Goal: Task Accomplishment & Management: Manage account settings

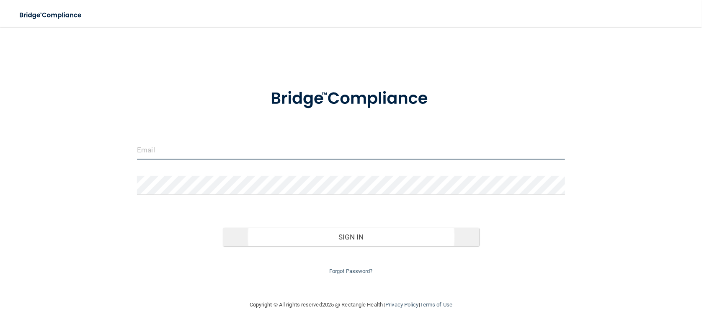
type input "crystalfelker@yahoo.com"
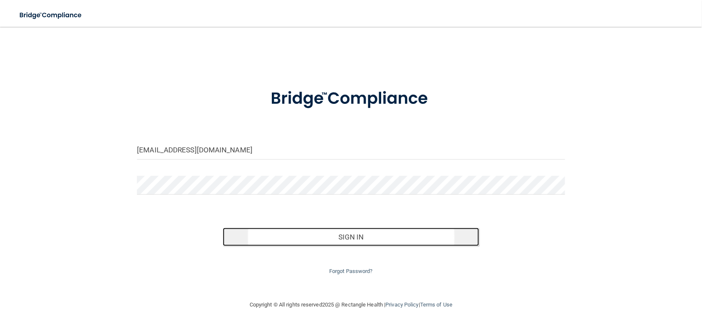
click at [358, 237] on button "Sign In" at bounding box center [351, 237] width 257 height 18
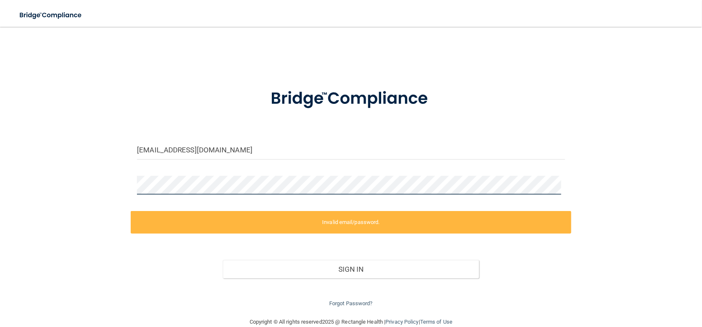
click at [21, 159] on div "crystalfelker@yahoo.com Invalid email/password. You don't have permission to ac…" at bounding box center [351, 172] width 669 height 274
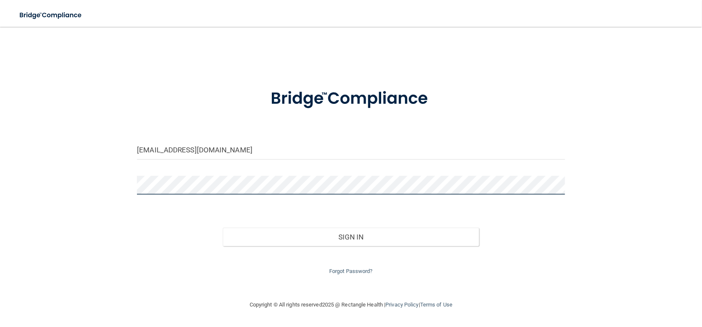
click at [223, 228] on button "Sign In" at bounding box center [351, 237] width 257 height 18
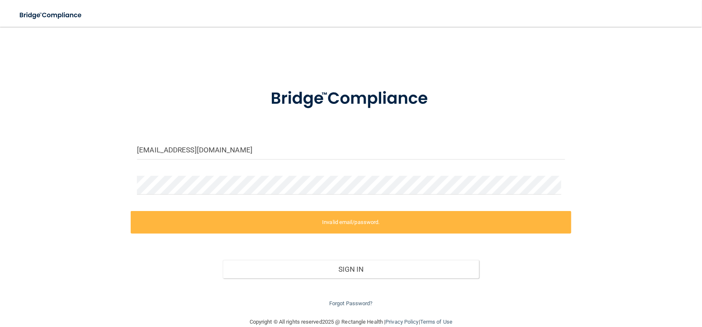
click at [662, 121] on div "crystalfelker@yahoo.com Invalid email/password. You don't have permission to ac…" at bounding box center [351, 172] width 669 height 274
drag, startPoint x: 226, startPoint y: 153, endPoint x: 0, endPoint y: 126, distance: 227.9
click at [0, 126] on main "crystalfelker@yahoo.com Invalid email/password. You don't have permission to ac…" at bounding box center [351, 177] width 702 height 300
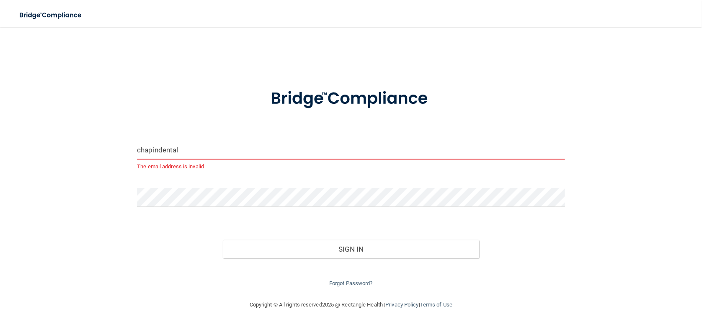
type input "[EMAIL_ADDRESS][DOMAIN_NAME]"
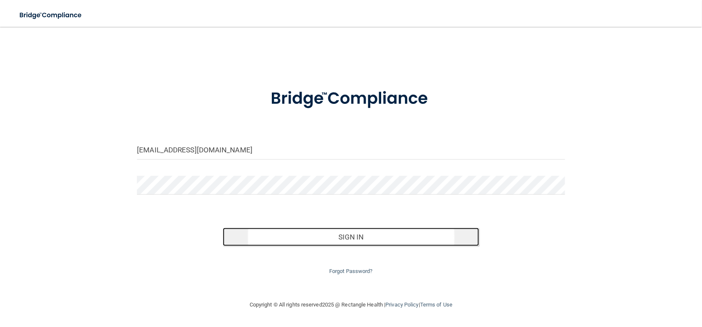
click at [340, 238] on button "Sign In" at bounding box center [351, 237] width 257 height 18
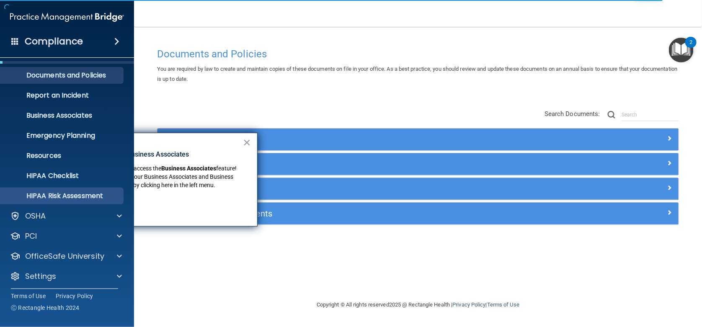
scroll to position [20, 0]
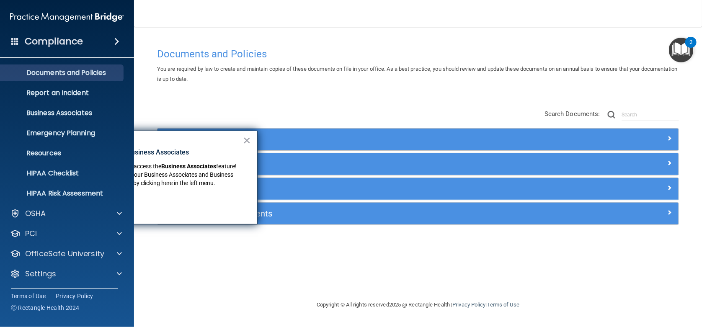
click at [251, 141] on div "× New Location for Business Associates We've made it easier to access the Busin…" at bounding box center [157, 178] width 201 height 94
click at [244, 138] on button "×" at bounding box center [247, 140] width 8 height 13
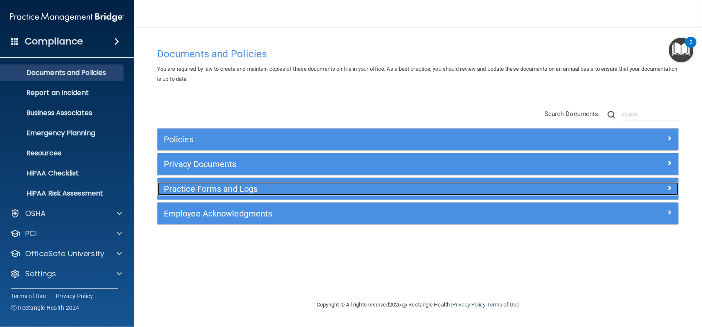
click at [202, 186] on h5 "Practice Forms and Logs" at bounding box center [353, 188] width 378 height 9
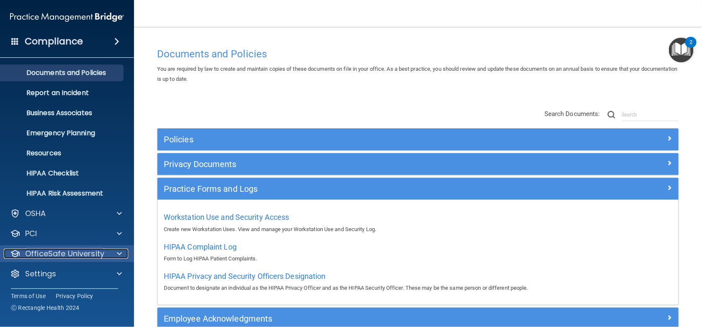
click at [54, 251] on p "OfficeSafe University" at bounding box center [64, 254] width 79 height 10
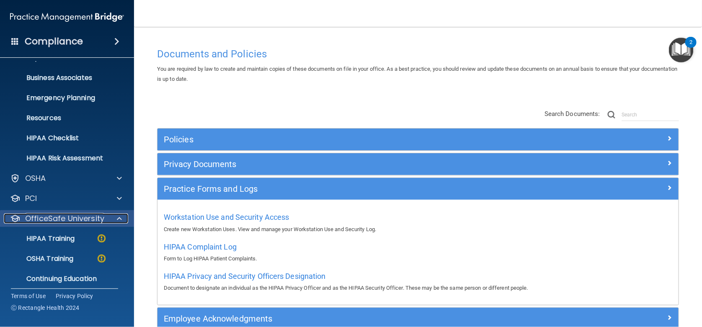
scroll to position [62, 0]
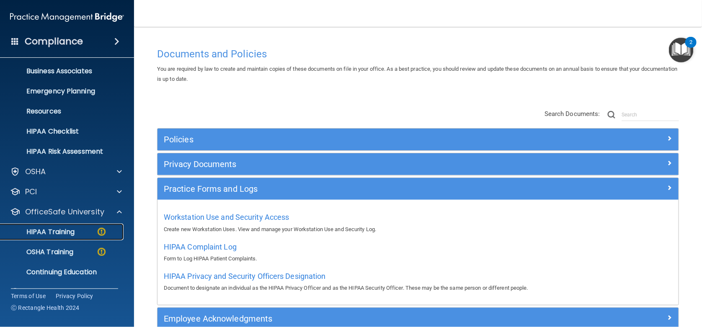
click at [57, 230] on p "HIPAA Training" at bounding box center [39, 232] width 69 height 8
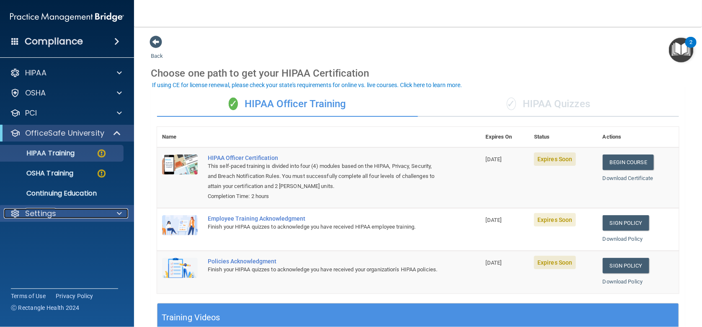
click at [43, 212] on p "Settings" at bounding box center [40, 214] width 31 height 10
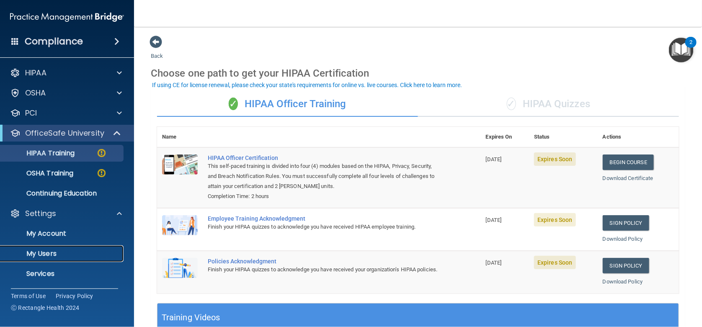
click at [54, 253] on p "My Users" at bounding box center [62, 254] width 114 height 8
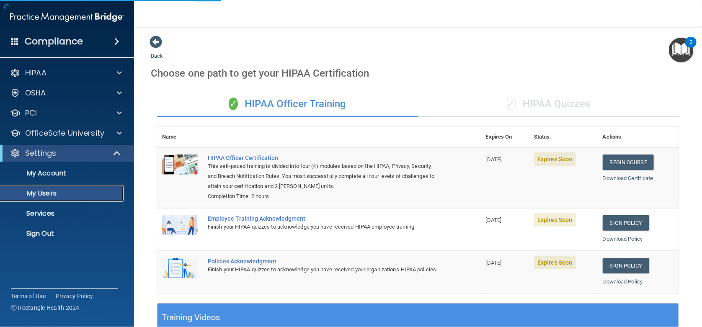
select select "20"
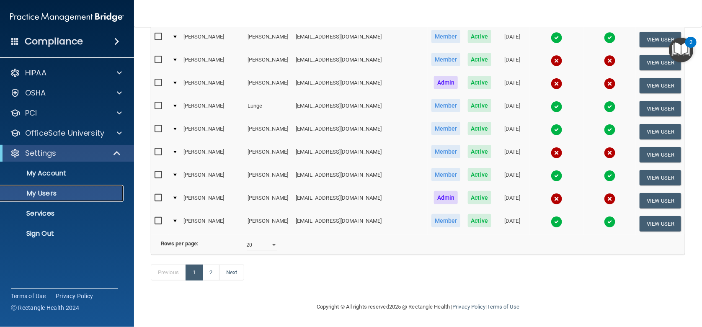
scroll to position [362, 0]
click at [211, 274] on link "2" at bounding box center [210, 273] width 17 height 16
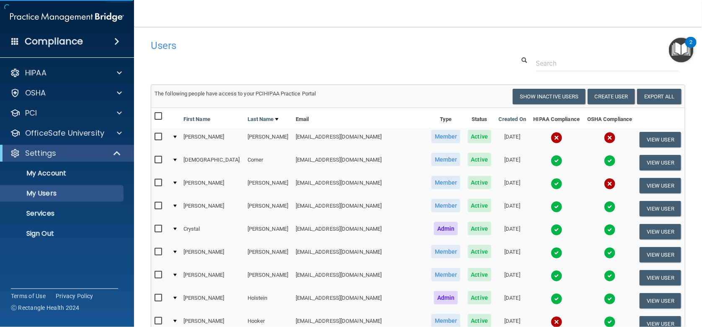
select select "20"
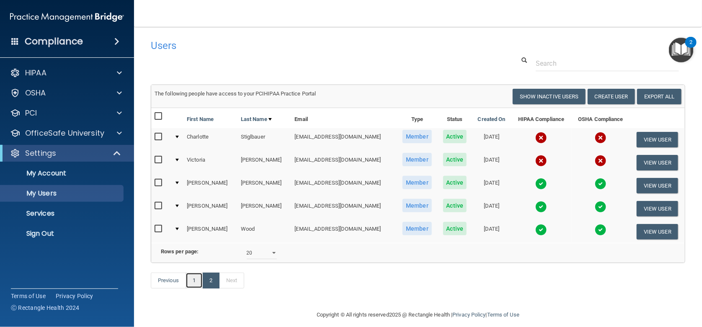
click at [194, 289] on link "1" at bounding box center [194, 281] width 17 height 16
select select "20"
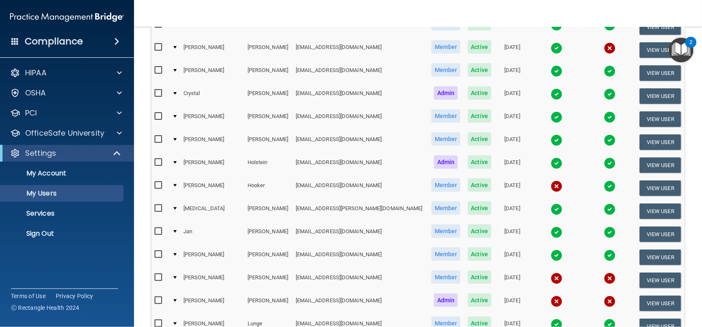
scroll to position [181, 0]
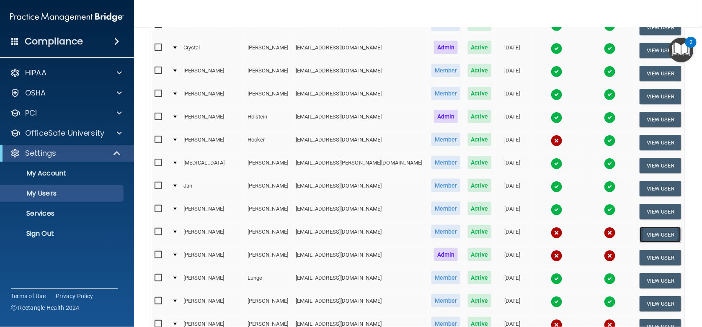
click at [645, 229] on button "View User" at bounding box center [660, 235] width 41 height 16
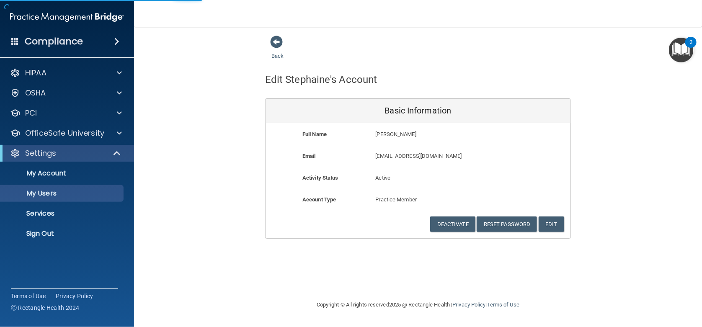
select select "20"
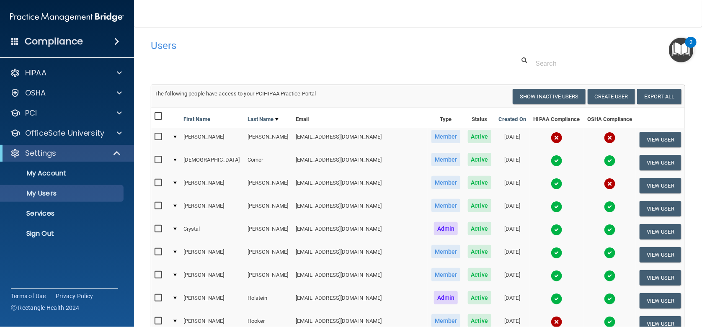
click at [551, 138] on img at bounding box center [557, 138] width 12 height 12
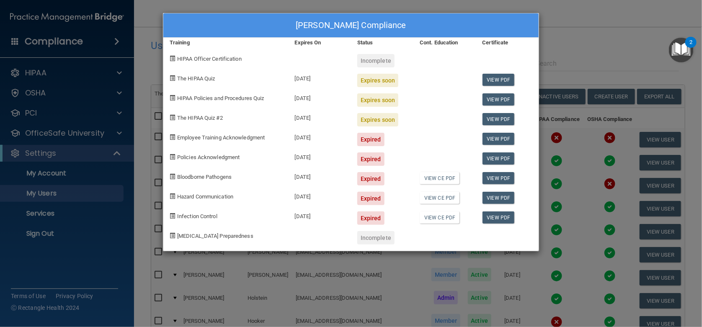
click at [600, 46] on div "Holly Caudill's Compliance Training Expires On Status Cont. Education Certifica…" at bounding box center [351, 163] width 702 height 327
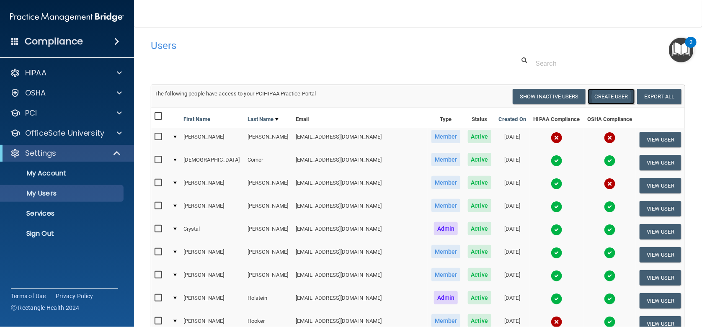
click at [599, 98] on button "Create User" at bounding box center [611, 97] width 47 height 16
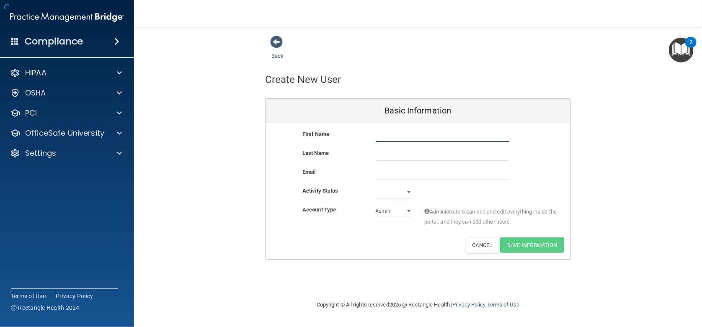
click at [409, 134] on input "text" at bounding box center [443, 135] width 134 height 13
type input "[PERSON_NAME]"
click at [394, 147] on div "First Name Jade Jade" at bounding box center [418, 138] width 305 height 19
click at [387, 155] on input "text" at bounding box center [443, 154] width 134 height 13
type input "[PERSON_NAME]"
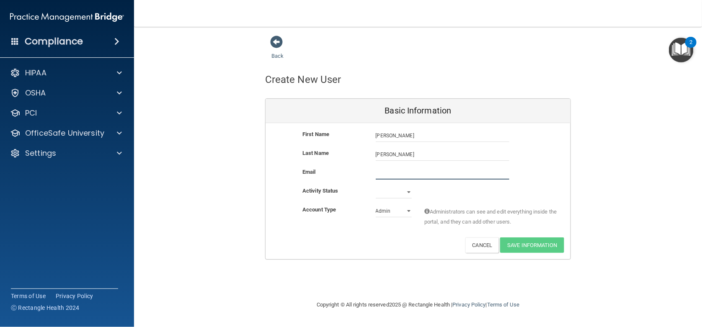
click at [406, 170] on input "email" at bounding box center [443, 173] width 134 height 13
type input "[EMAIL_ADDRESS][DOMAIN_NAME]"
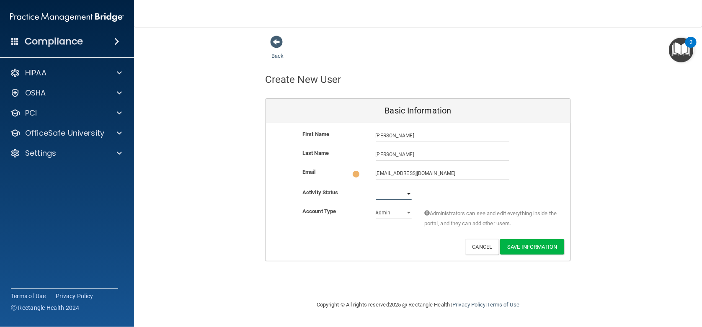
drag, startPoint x: 406, startPoint y: 189, endPoint x: 409, endPoint y: 192, distance: 5.0
click at [408, 191] on select "Active Inactive" at bounding box center [394, 194] width 36 height 13
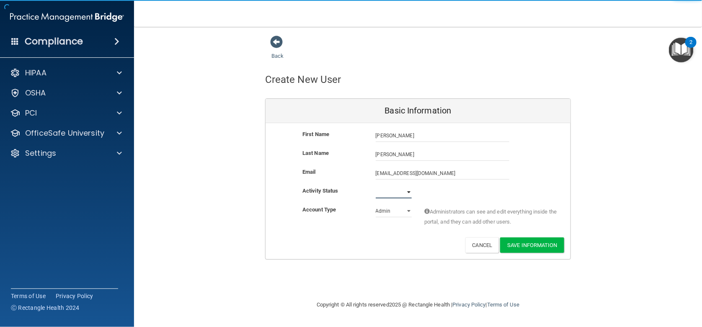
select select "active"
click at [376, 186] on select "Active Inactive" at bounding box center [394, 192] width 36 height 13
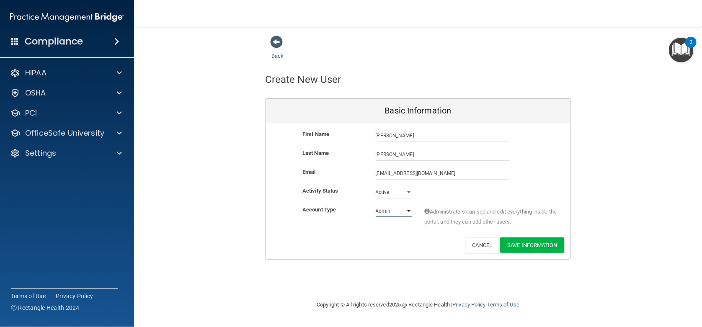
click at [403, 212] on select "Admin Member" at bounding box center [394, 211] width 36 height 13
select select "practice_member"
click at [376, 205] on select "Admin Member" at bounding box center [394, 211] width 36 height 13
click at [512, 244] on button "Save Information" at bounding box center [532, 246] width 64 height 16
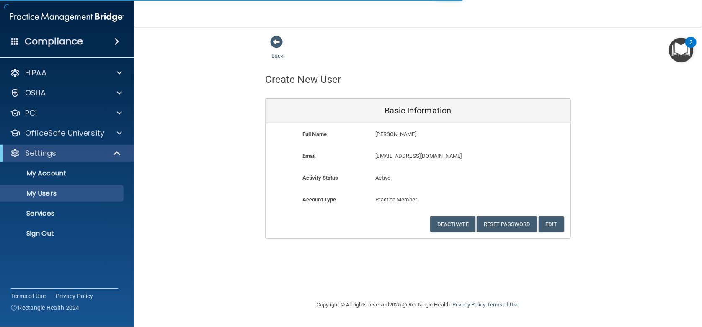
select select "20"
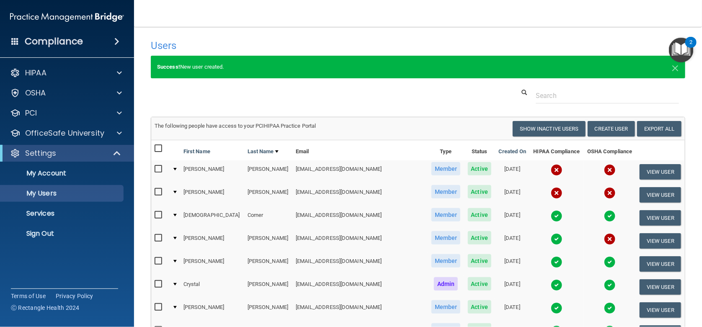
click at [160, 147] on input "checkbox" at bounding box center [160, 148] width 10 height 7
checkbox input "true"
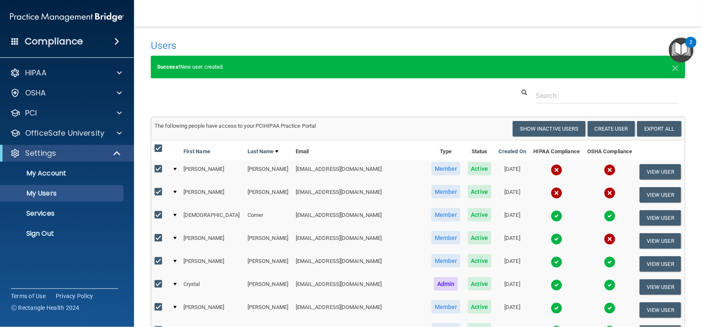
checkbox input "true"
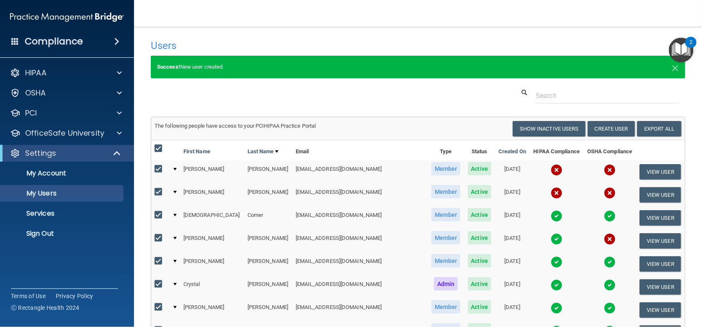
checkbox input "true"
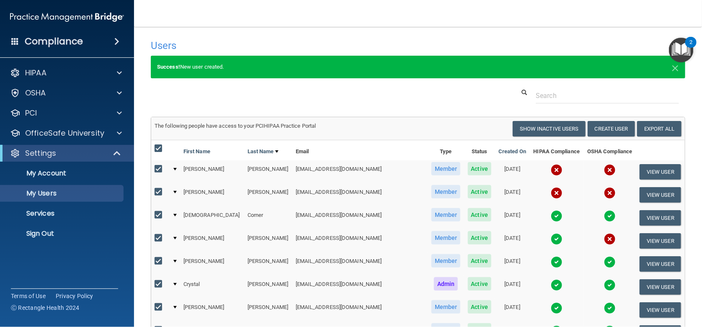
checkbox input "true"
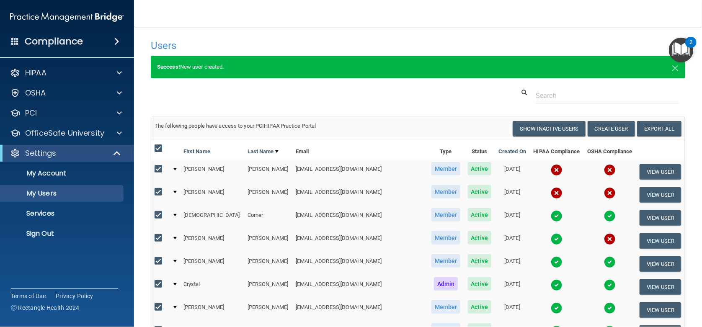
checkbox input "true"
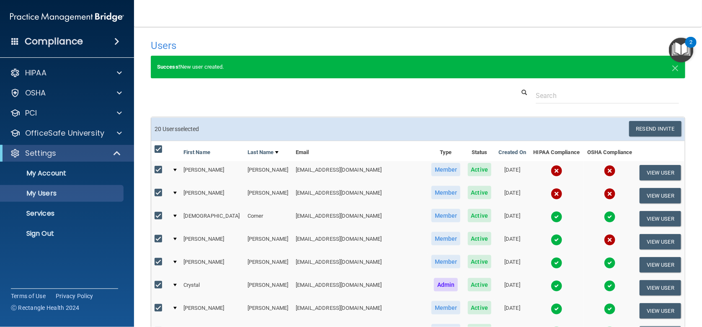
click at [158, 149] on input "checkbox" at bounding box center [160, 149] width 10 height 7
checkbox input "false"
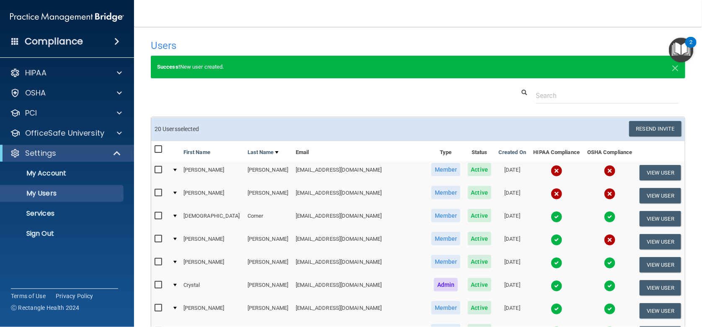
checkbox input "false"
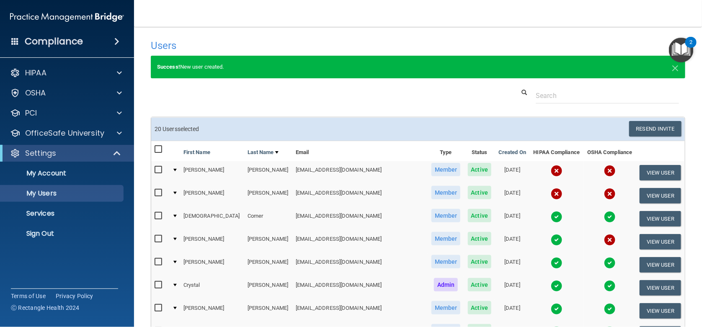
checkbox input "false"
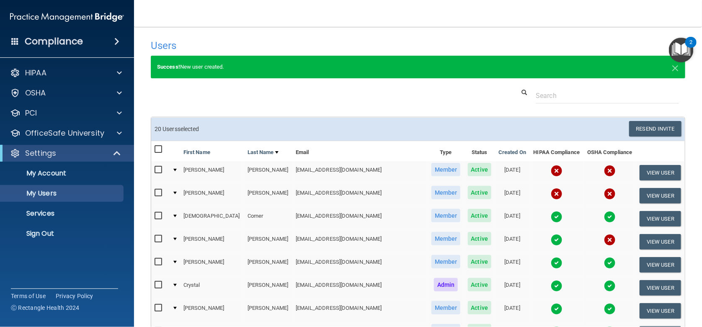
checkbox input "false"
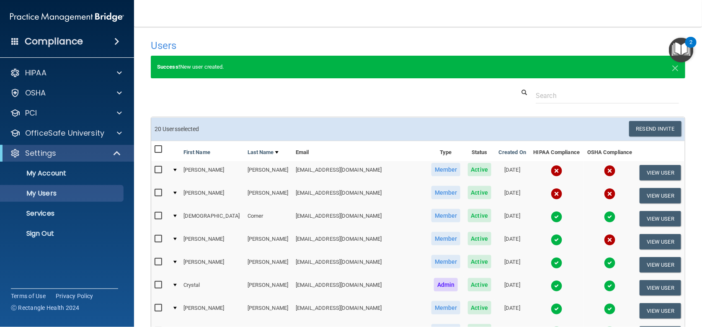
checkbox input "false"
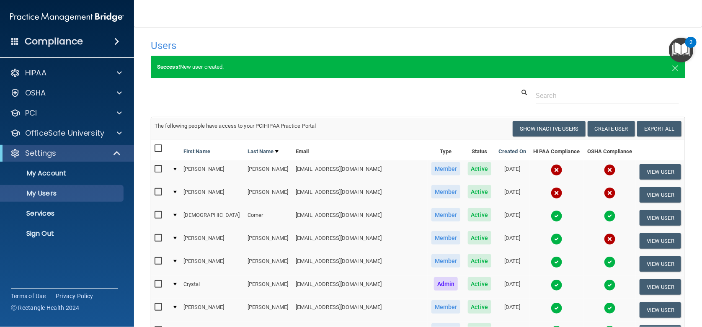
drag, startPoint x: 156, startPoint y: 166, endPoint x: 202, endPoint y: 170, distance: 46.2
click at [157, 166] on input "checkbox" at bounding box center [160, 169] width 10 height 7
checkbox input "true"
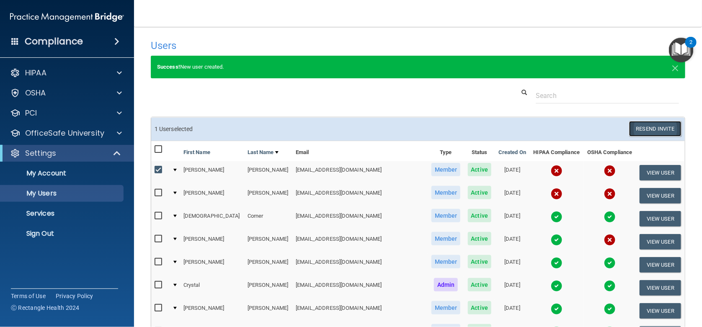
click at [645, 127] on button "Resend Invite" at bounding box center [655, 129] width 52 height 16
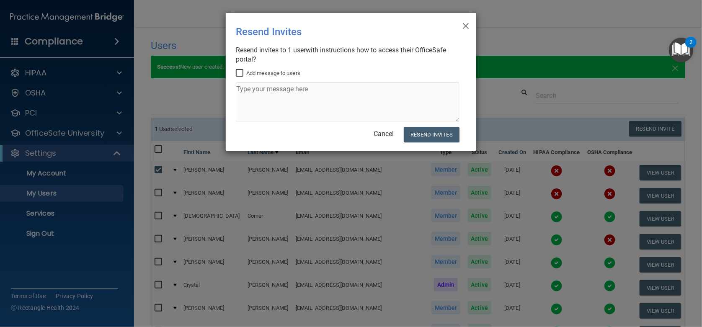
click at [240, 71] on input "Add message to users" at bounding box center [241, 73] width 10 height 7
checkbox input "true"
click at [261, 98] on textarea at bounding box center [348, 102] width 224 height 39
type textarea "Please complete both HIPPA and OSHA"
drag, startPoint x: 364, startPoint y: 92, endPoint x: 166, endPoint y: 78, distance: 198.2
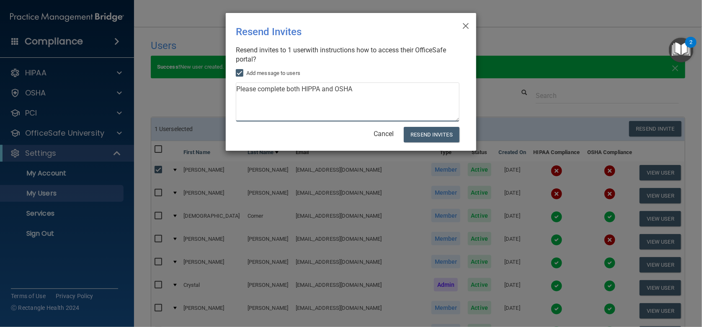
click at [166, 78] on div "× Close Resend Invites There was an error while sending the invitations ... Res…" at bounding box center [351, 163] width 702 height 327
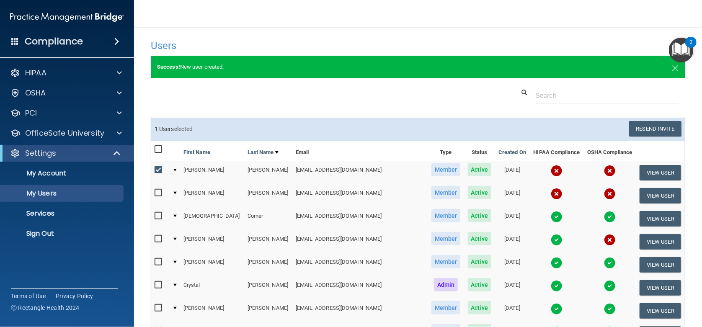
click at [158, 170] on input "checkbox" at bounding box center [160, 170] width 10 height 7
checkbox input "false"
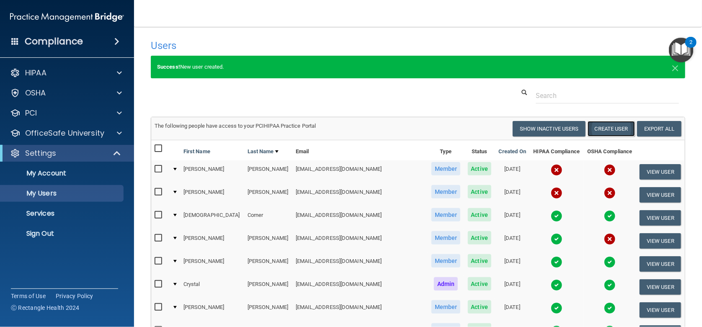
click at [594, 127] on button "Create User" at bounding box center [611, 129] width 47 height 16
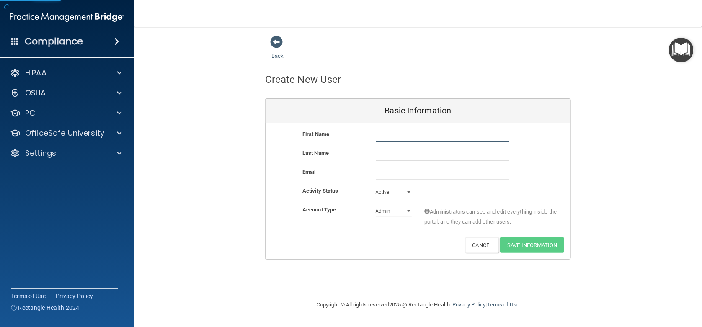
click at [391, 133] on input "text" at bounding box center [443, 135] width 134 height 13
type input "[PERSON_NAME]"
click at [382, 152] on input "text" at bounding box center [443, 154] width 134 height 13
type input "[PERSON_NAME]"
click at [383, 173] on input "email" at bounding box center [443, 173] width 134 height 13
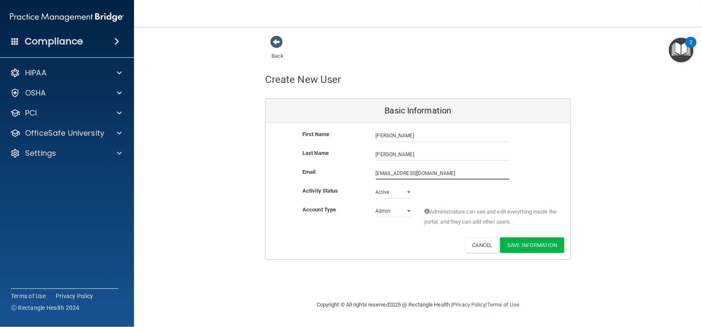
type input "[EMAIL_ADDRESS][DOMAIN_NAME]"
click at [403, 212] on select "Admin Member" at bounding box center [394, 211] width 36 height 13
select select "practice_member"
click at [376, 205] on select "Admin Member" at bounding box center [394, 211] width 36 height 13
click at [519, 246] on button "Save Information" at bounding box center [532, 246] width 64 height 16
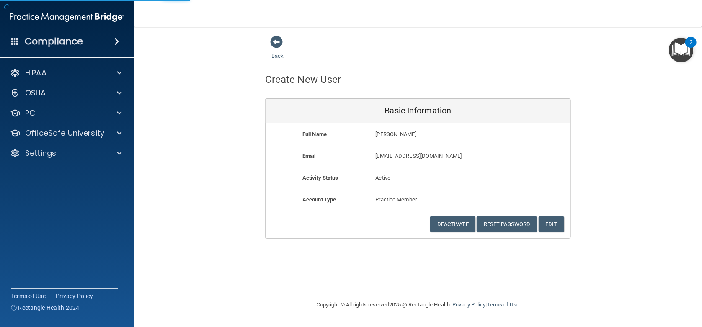
click at [674, 197] on div "Back Create New User Basic Information Full Name Julie Crook Julie Last Name Cr…" at bounding box center [418, 137] width 535 height 204
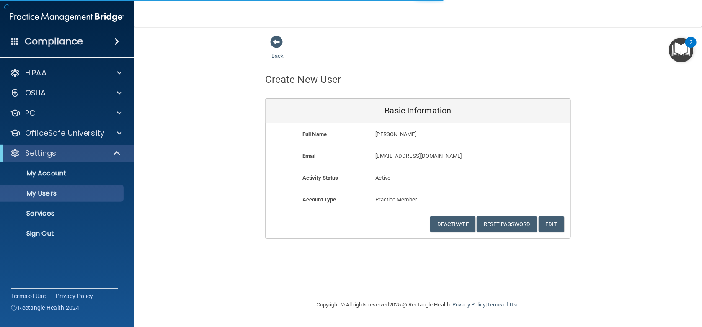
select select "20"
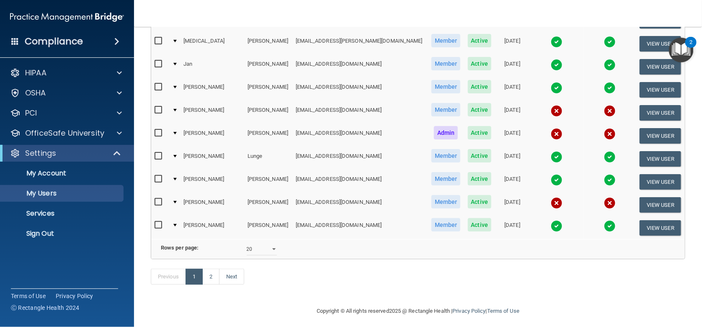
scroll to position [394, 0]
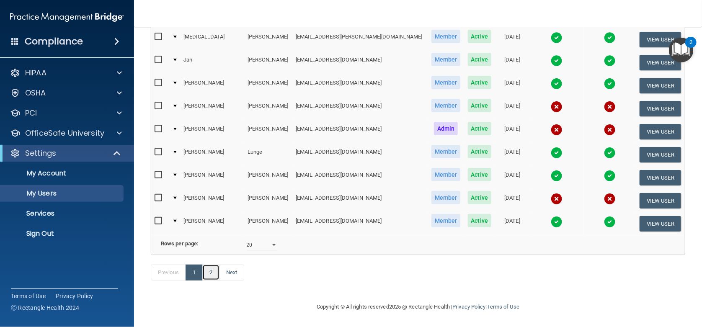
click at [212, 276] on link "2" at bounding box center [210, 273] width 17 height 16
select select "20"
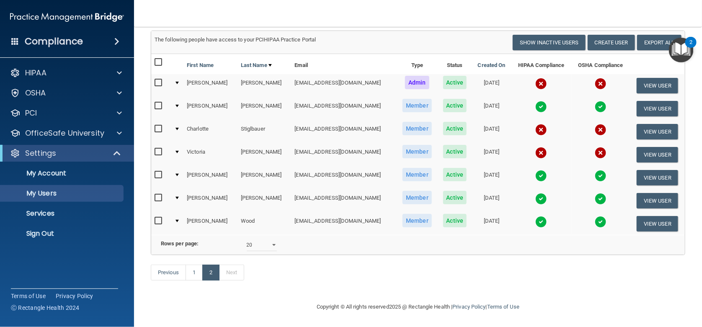
scroll to position [65, 0]
click at [190, 273] on link "1" at bounding box center [194, 273] width 17 height 16
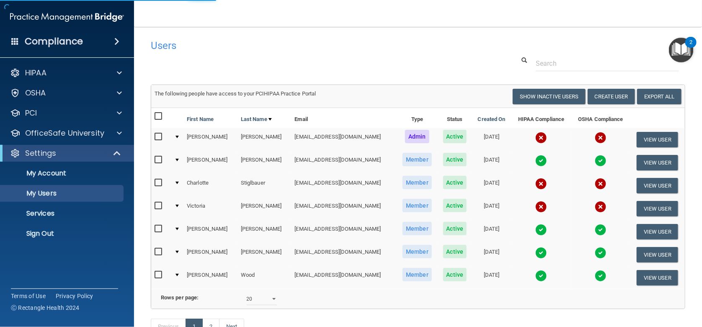
select select "20"
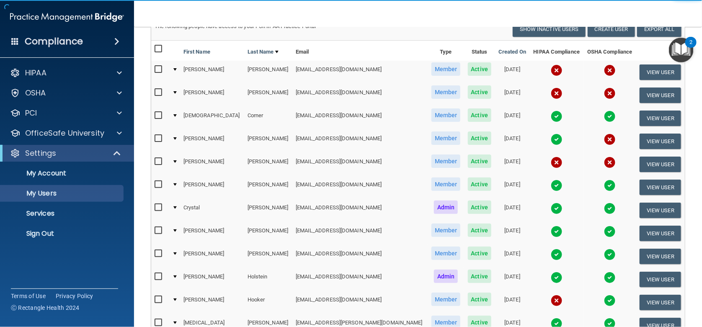
scroll to position [70, 0]
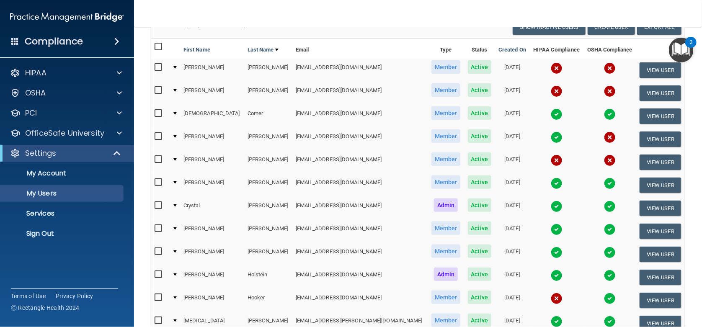
click at [158, 159] on input "checkbox" at bounding box center [160, 159] width 10 height 7
checkbox input "true"
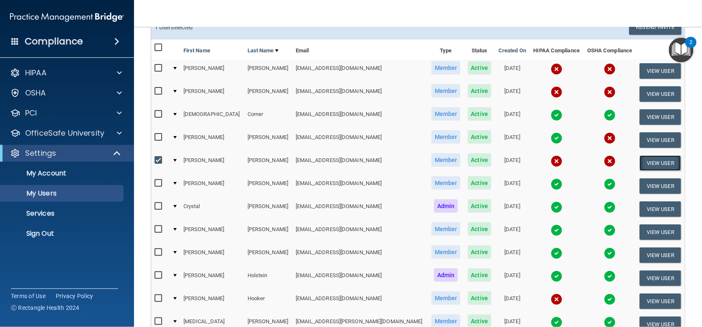
click at [641, 165] on button "View User" at bounding box center [660, 163] width 41 height 16
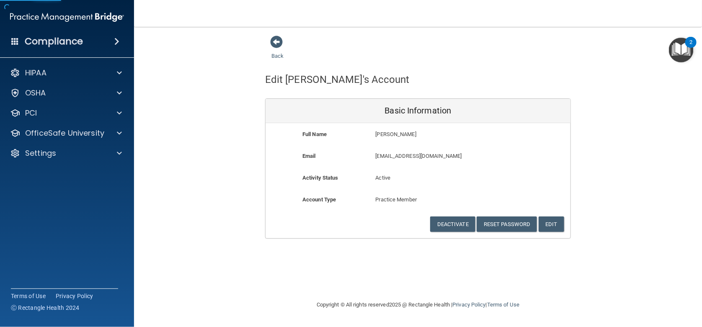
click at [652, 147] on div "Back Edit Julie's Account Basic Information Full Name Julie Crook Julie Last Na…" at bounding box center [418, 137] width 535 height 204
click at [273, 38] on span at bounding box center [276, 42] width 13 height 13
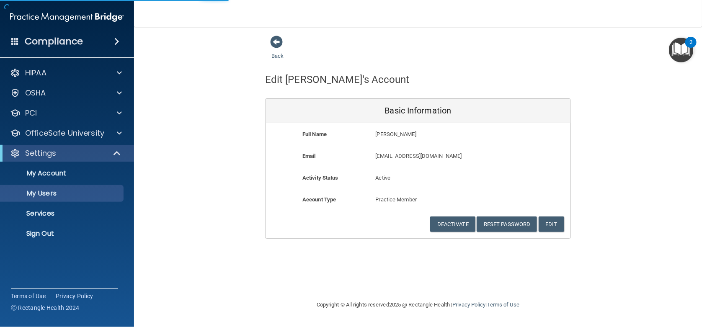
select select "20"
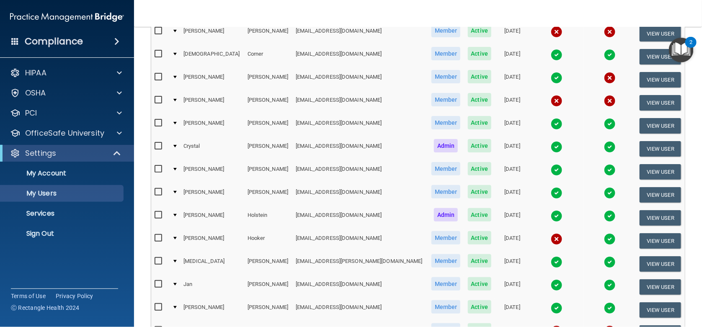
scroll to position [112, 0]
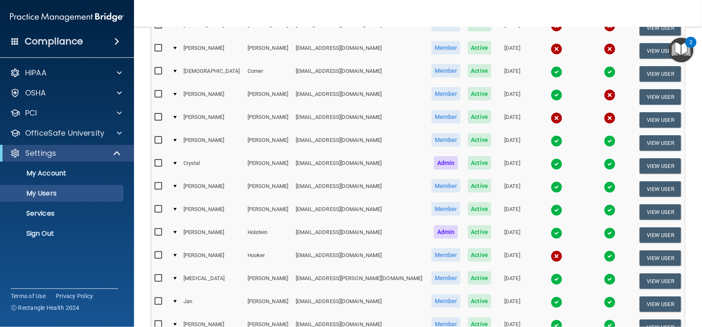
click at [159, 116] on input "checkbox" at bounding box center [160, 117] width 10 height 7
checkbox input "true"
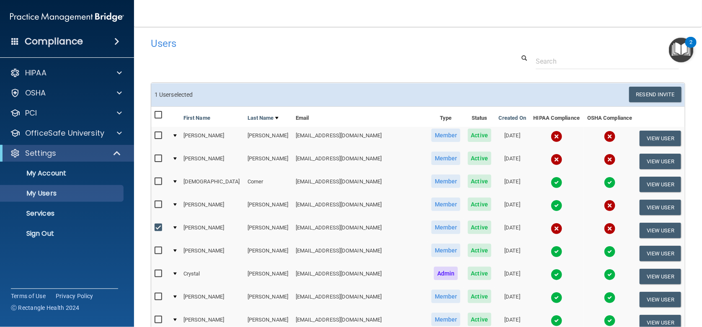
scroll to position [0, 0]
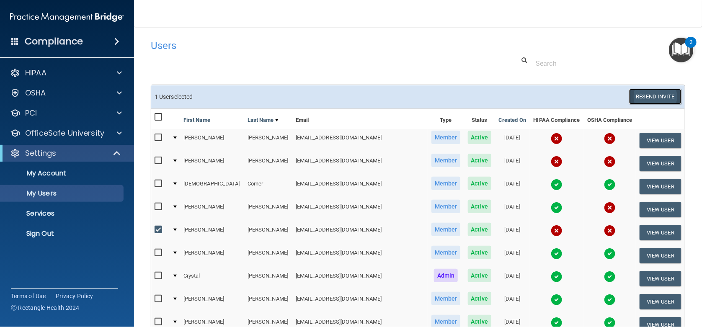
click at [653, 96] on button "Resend Invite" at bounding box center [655, 97] width 52 height 16
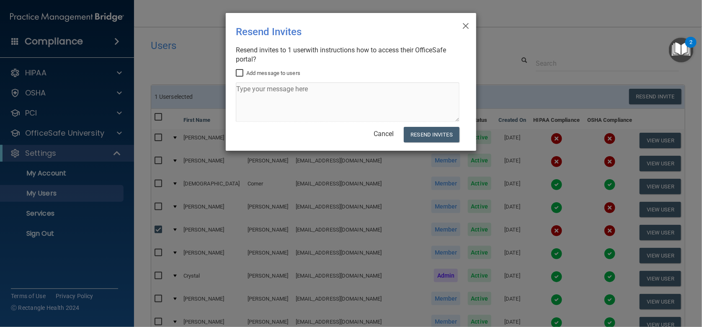
click at [240, 72] on input "Add message to users" at bounding box center [241, 73] width 10 height 7
checkbox input "true"
click at [245, 94] on textarea at bounding box center [348, 102] width 224 height 39
type textarea "Please complete OSHA and HIPPA"
click at [433, 136] on button "Resend Invites" at bounding box center [432, 135] width 56 height 16
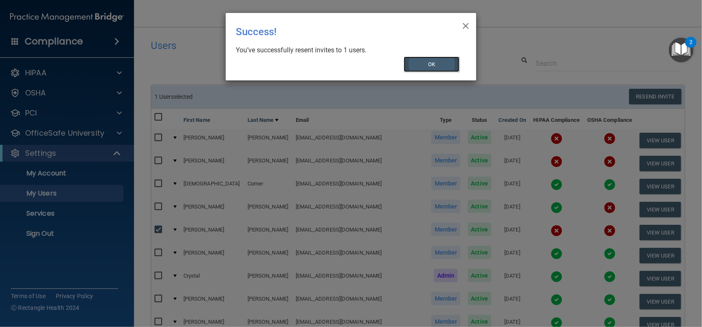
click at [430, 62] on button "OK" at bounding box center [432, 65] width 56 height 16
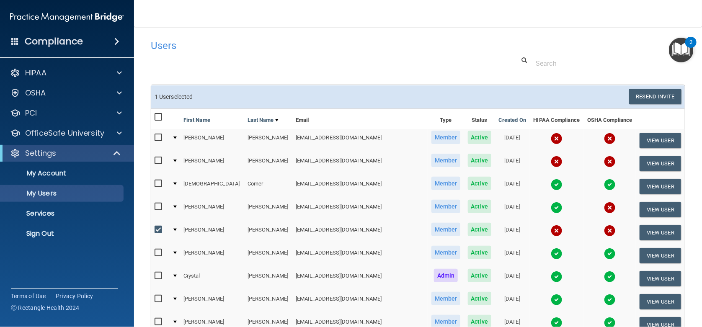
click at [388, 47] on h4 "Users" at bounding box center [304, 45] width 307 height 11
drag, startPoint x: 347, startPoint y: 116, endPoint x: 403, endPoint y: 111, distance: 55.6
click at [349, 116] on th "Email" at bounding box center [360, 119] width 136 height 20
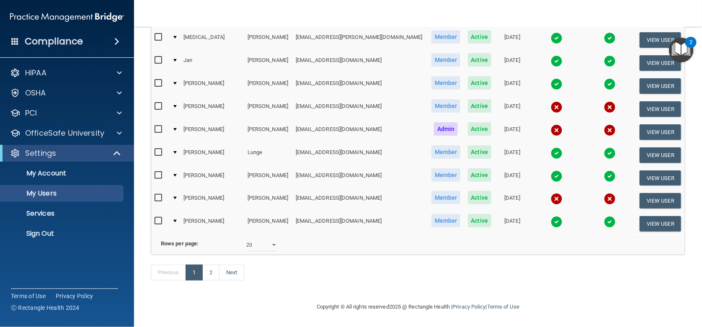
scroll to position [363, 0]
click at [175, 275] on link "Previous" at bounding box center [168, 273] width 35 height 16
click at [207, 273] on link "2" at bounding box center [210, 273] width 17 height 16
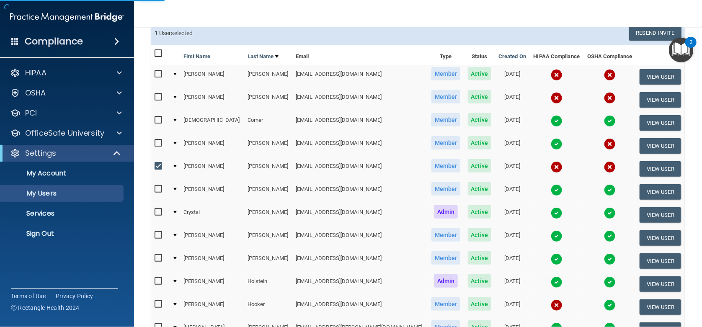
select select "20"
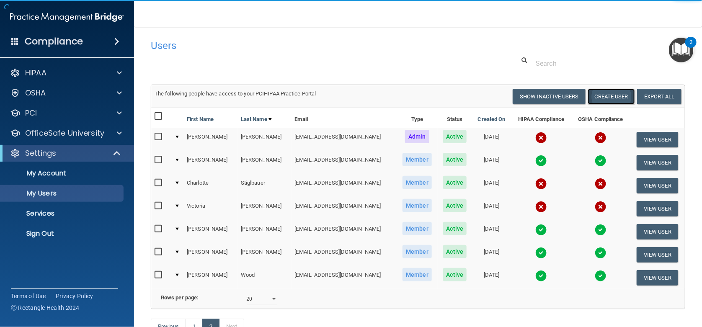
click at [606, 97] on button "Create User" at bounding box center [611, 97] width 47 height 16
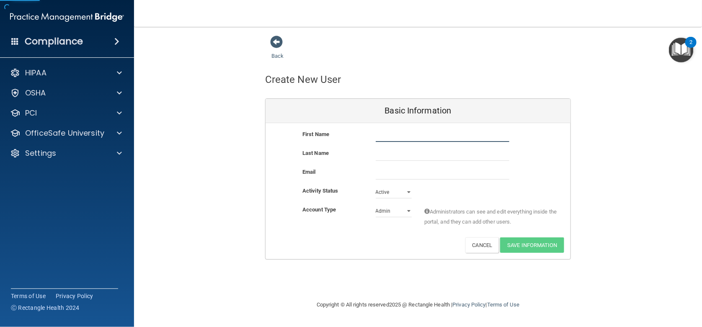
click at [390, 135] on input "text" at bounding box center [443, 135] width 134 height 13
type input "[PERSON_NAME]"
click at [388, 156] on input "text" at bounding box center [443, 154] width 134 height 13
type input "[PERSON_NAME]"
click at [385, 178] on input "email" at bounding box center [443, 173] width 134 height 13
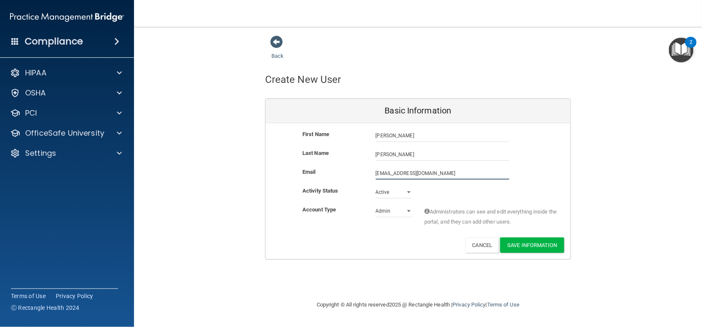
type input "[EMAIL_ADDRESS][DOMAIN_NAME]"
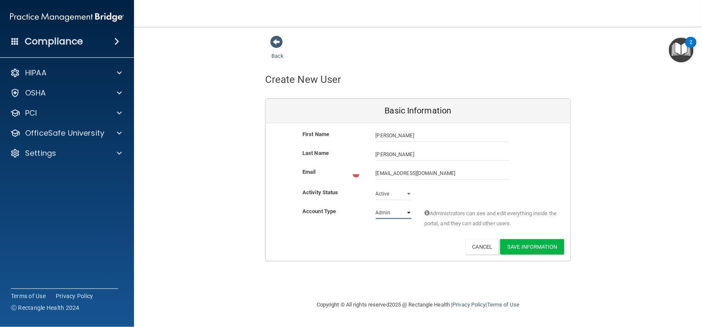
click at [385, 214] on select "Admin Member" at bounding box center [394, 213] width 36 height 13
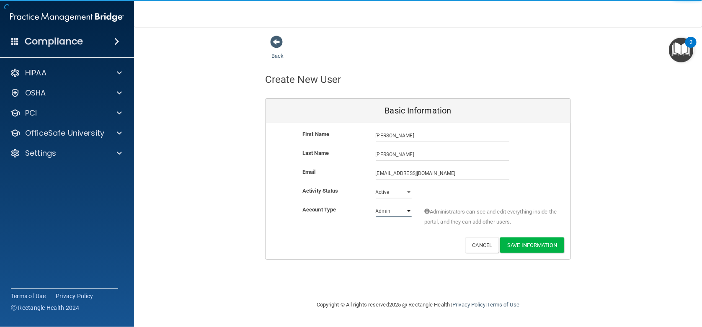
select select "practice_member"
click at [376, 205] on select "Admin Member" at bounding box center [394, 211] width 36 height 13
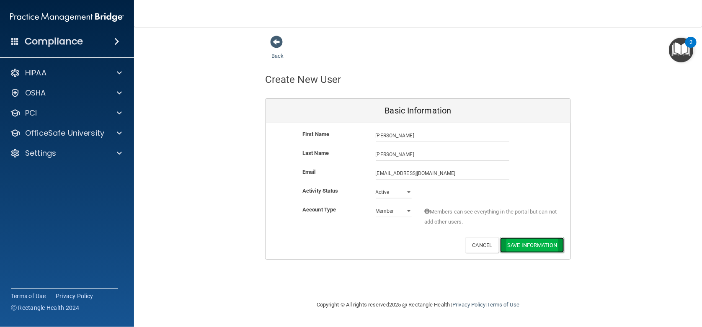
click at [531, 248] on button "Save Information" at bounding box center [532, 246] width 64 height 16
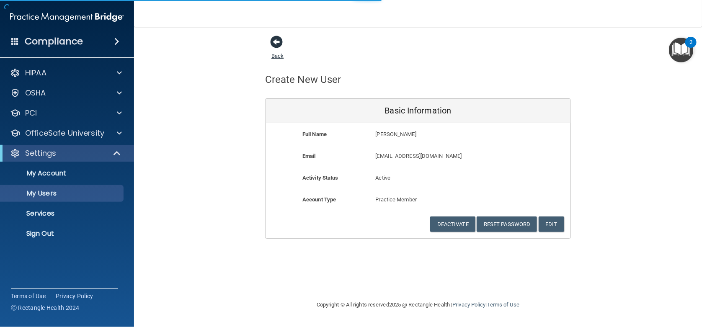
click at [280, 42] on span at bounding box center [276, 42] width 13 height 13
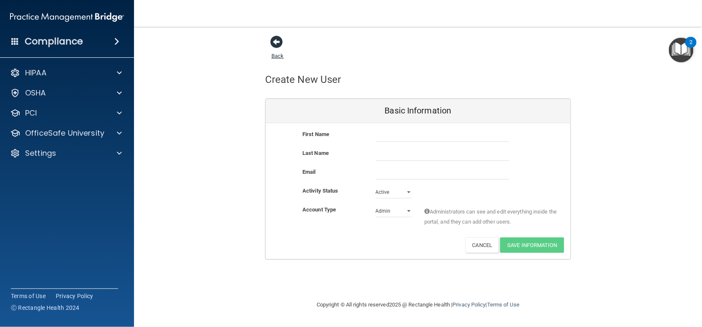
click at [274, 45] on span at bounding box center [276, 42] width 13 height 13
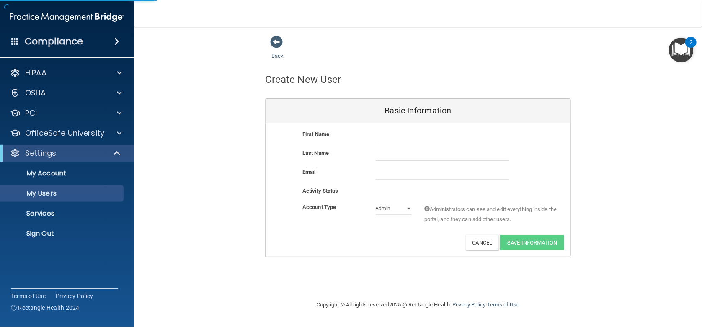
select select "20"
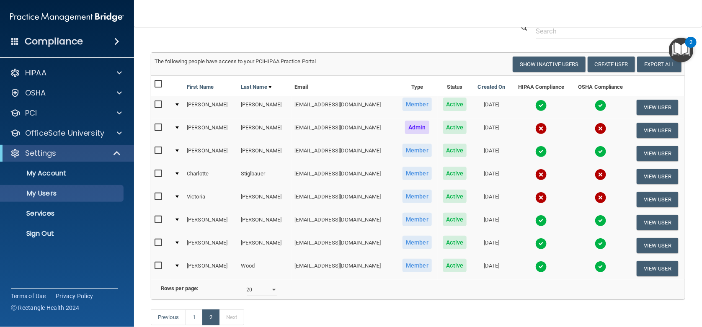
scroll to position [88, 0]
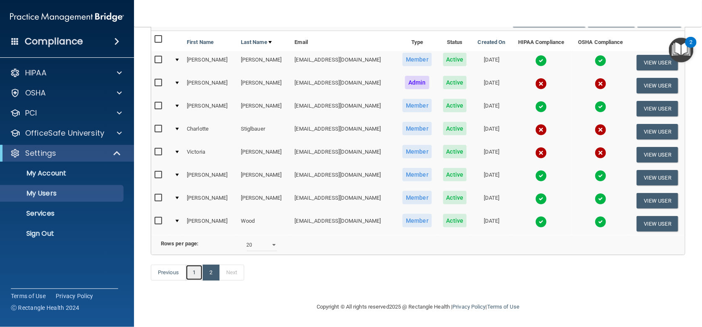
click at [194, 270] on link "1" at bounding box center [194, 273] width 17 height 16
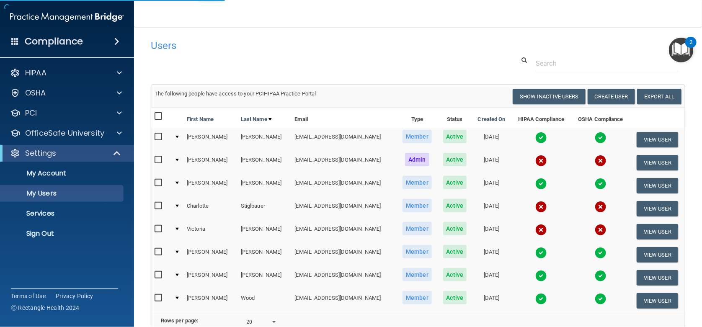
select select "20"
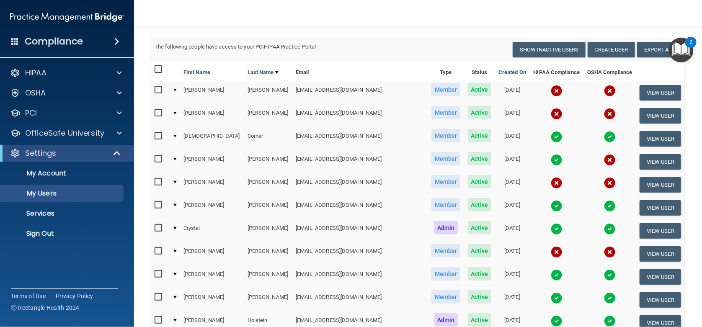
scroll to position [56, 0]
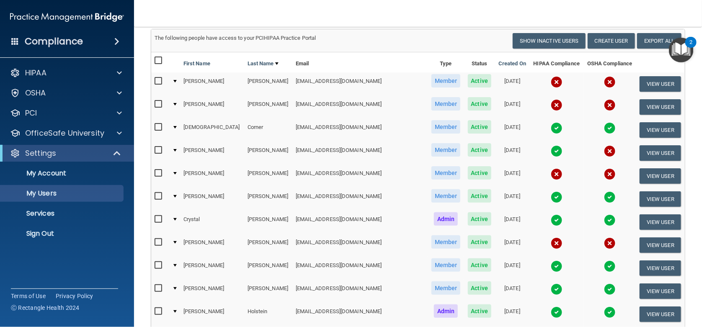
click at [159, 242] on input "checkbox" at bounding box center [160, 242] width 10 height 7
checkbox input "true"
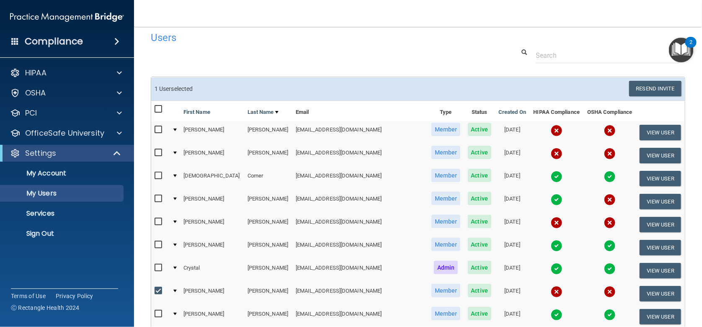
scroll to position [0, 0]
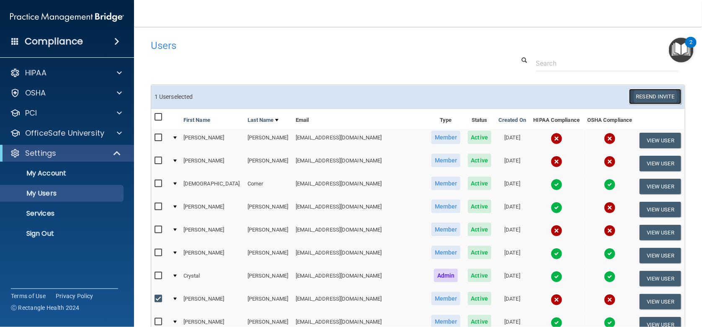
click at [651, 95] on button "Resend Invite" at bounding box center [655, 97] width 52 height 16
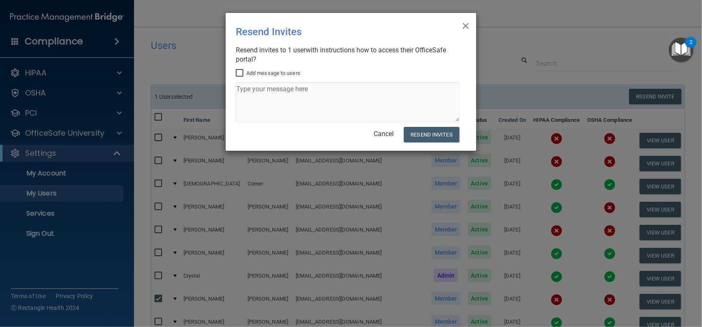
click at [241, 72] on input "Add message to users" at bounding box center [241, 73] width 10 height 7
checkbox input "true"
click at [247, 93] on textarea at bounding box center [348, 102] width 224 height 39
type textarea "Please complete OSHA and HIPPA"
click at [434, 135] on button "Resend Invites" at bounding box center [432, 135] width 56 height 16
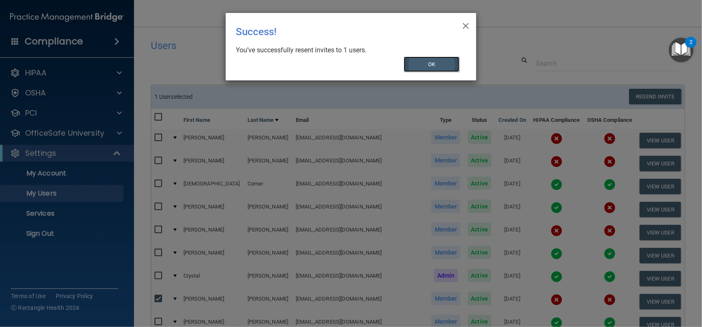
click at [424, 67] on button "OK" at bounding box center [432, 65] width 56 height 16
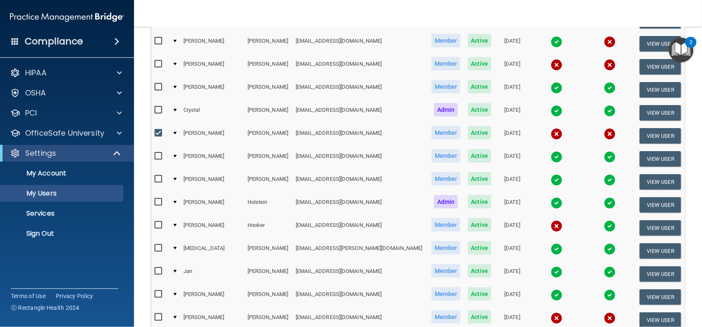
scroll to position [167, 0]
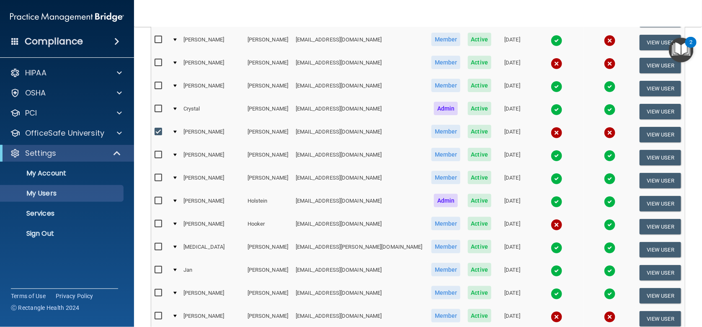
click at [160, 129] on input "checkbox" at bounding box center [160, 132] width 10 height 7
checkbox input "false"
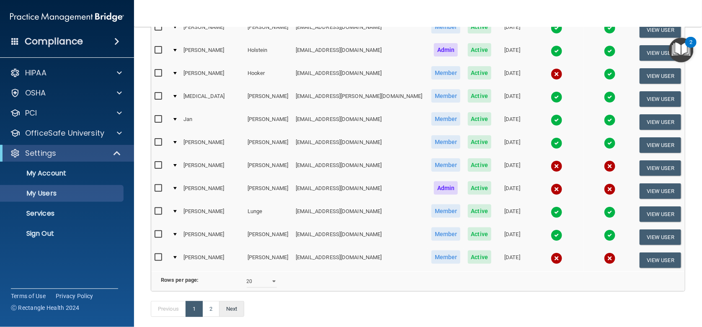
scroll to position [306, 0]
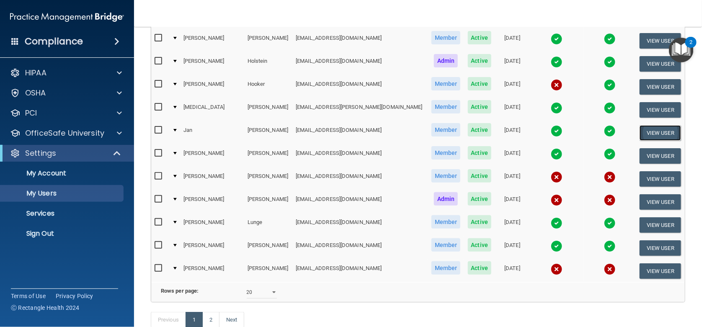
click at [641, 130] on button "View User" at bounding box center [660, 133] width 41 height 16
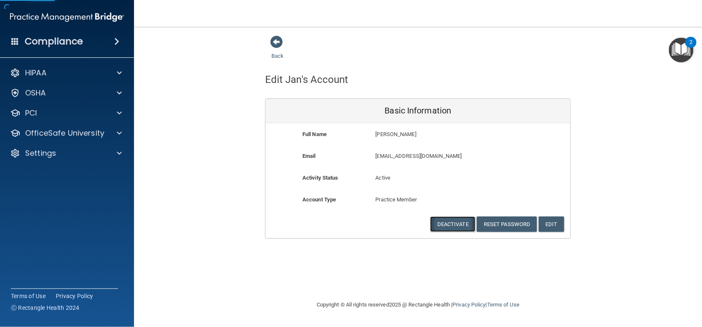
click at [457, 225] on button "Deactivate" at bounding box center [452, 225] width 45 height 16
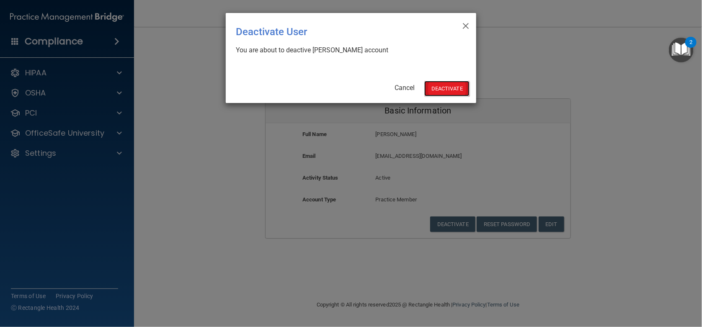
click at [452, 87] on button "Deactivate" at bounding box center [446, 89] width 45 height 16
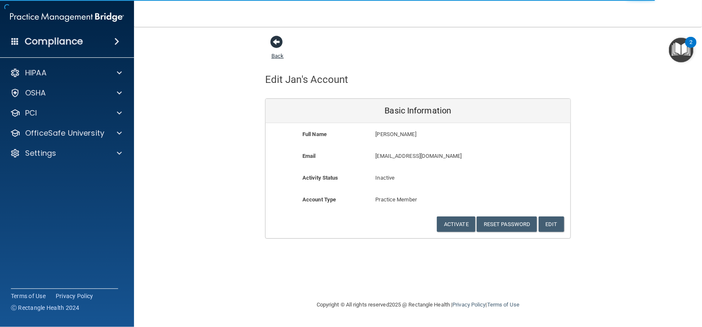
click at [278, 43] on span at bounding box center [276, 42] width 13 height 13
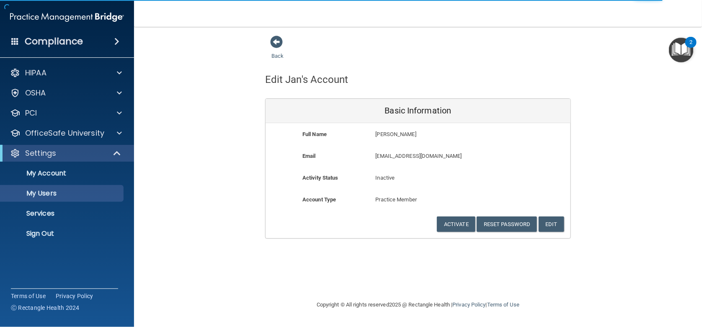
select select "20"
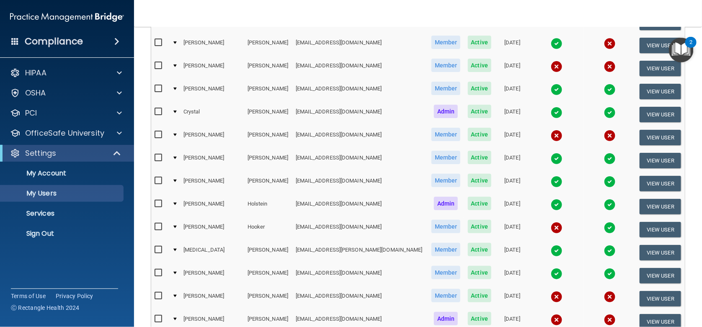
scroll to position [167, 0]
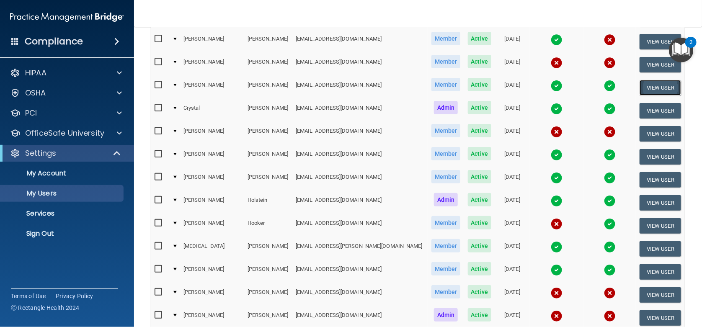
click at [640, 87] on button "View User" at bounding box center [660, 88] width 41 height 16
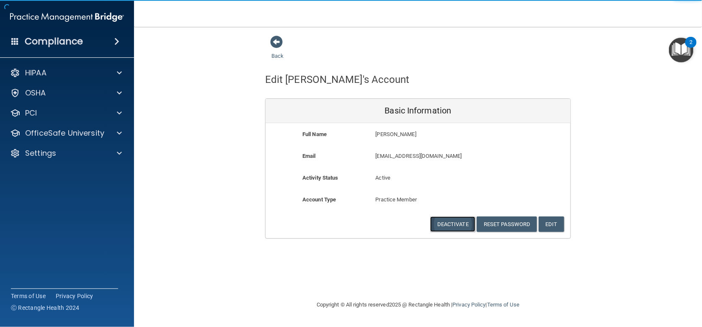
click at [457, 223] on button "Deactivate" at bounding box center [452, 225] width 45 height 16
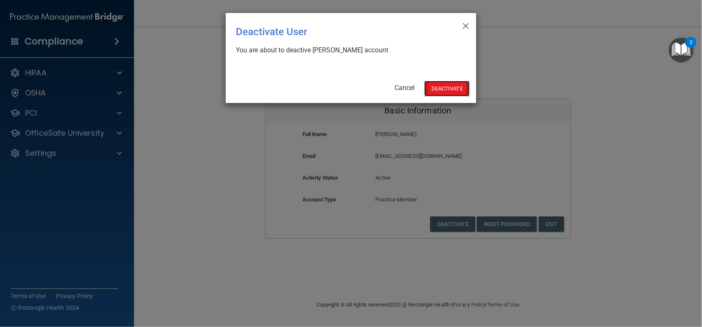
click at [444, 85] on button "Deactivate" at bounding box center [446, 89] width 45 height 16
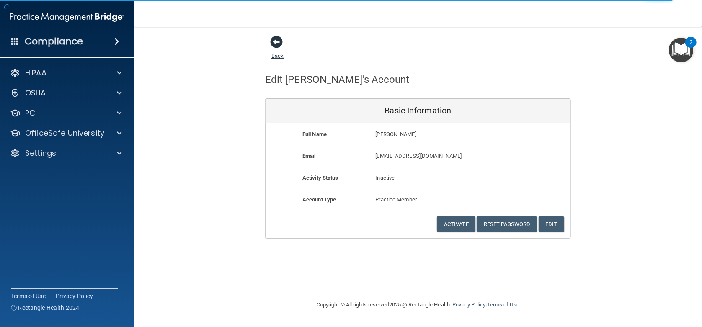
click at [277, 38] on span at bounding box center [276, 42] width 13 height 13
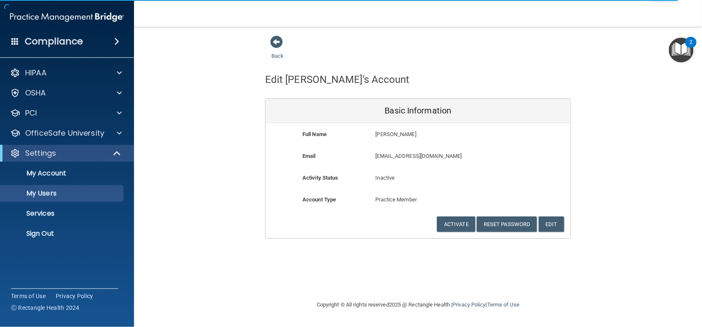
select select "20"
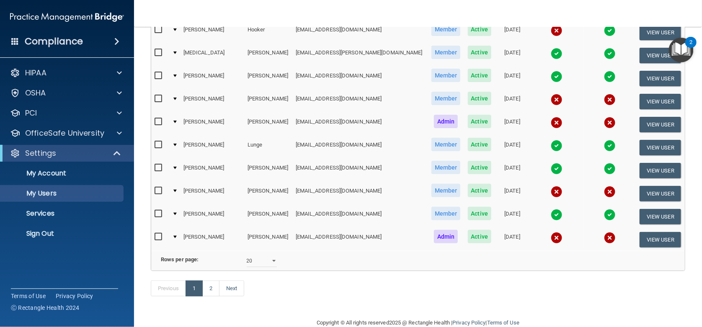
scroll to position [362, 0]
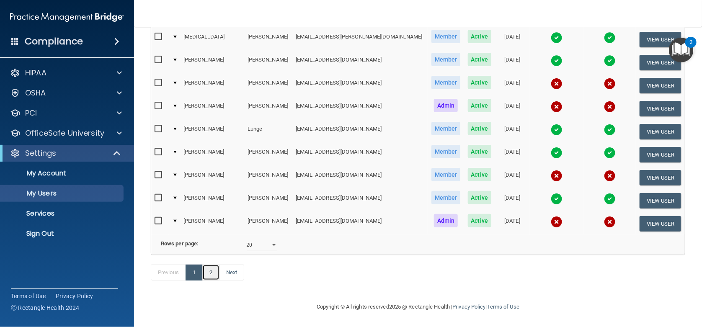
click at [212, 271] on link "2" at bounding box center [210, 273] width 17 height 16
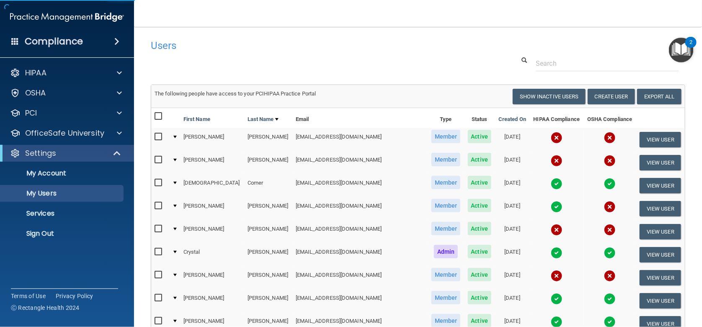
select select "20"
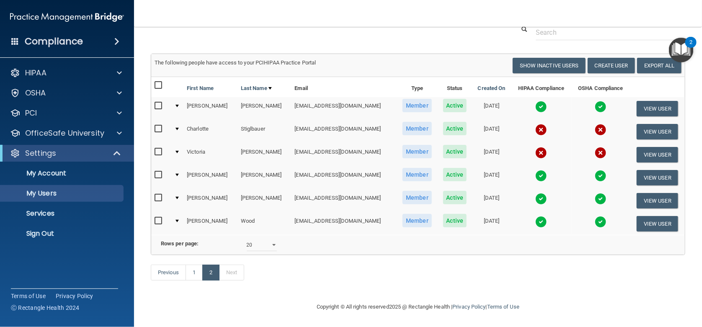
scroll to position [42, 0]
click at [195, 274] on link "1" at bounding box center [194, 273] width 17 height 16
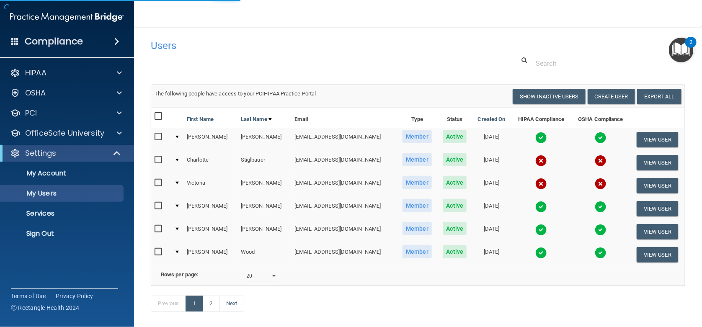
select select "20"
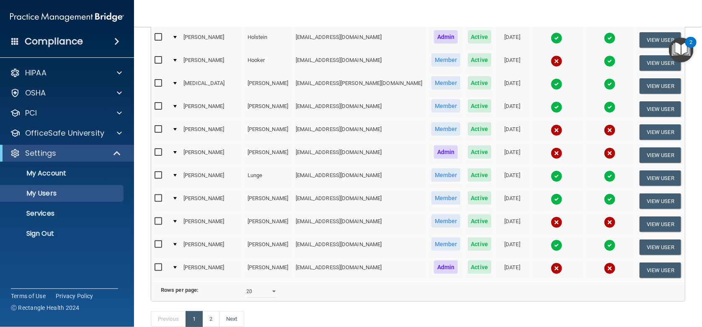
scroll to position [321, 0]
